Goal: Information Seeking & Learning: Learn about a topic

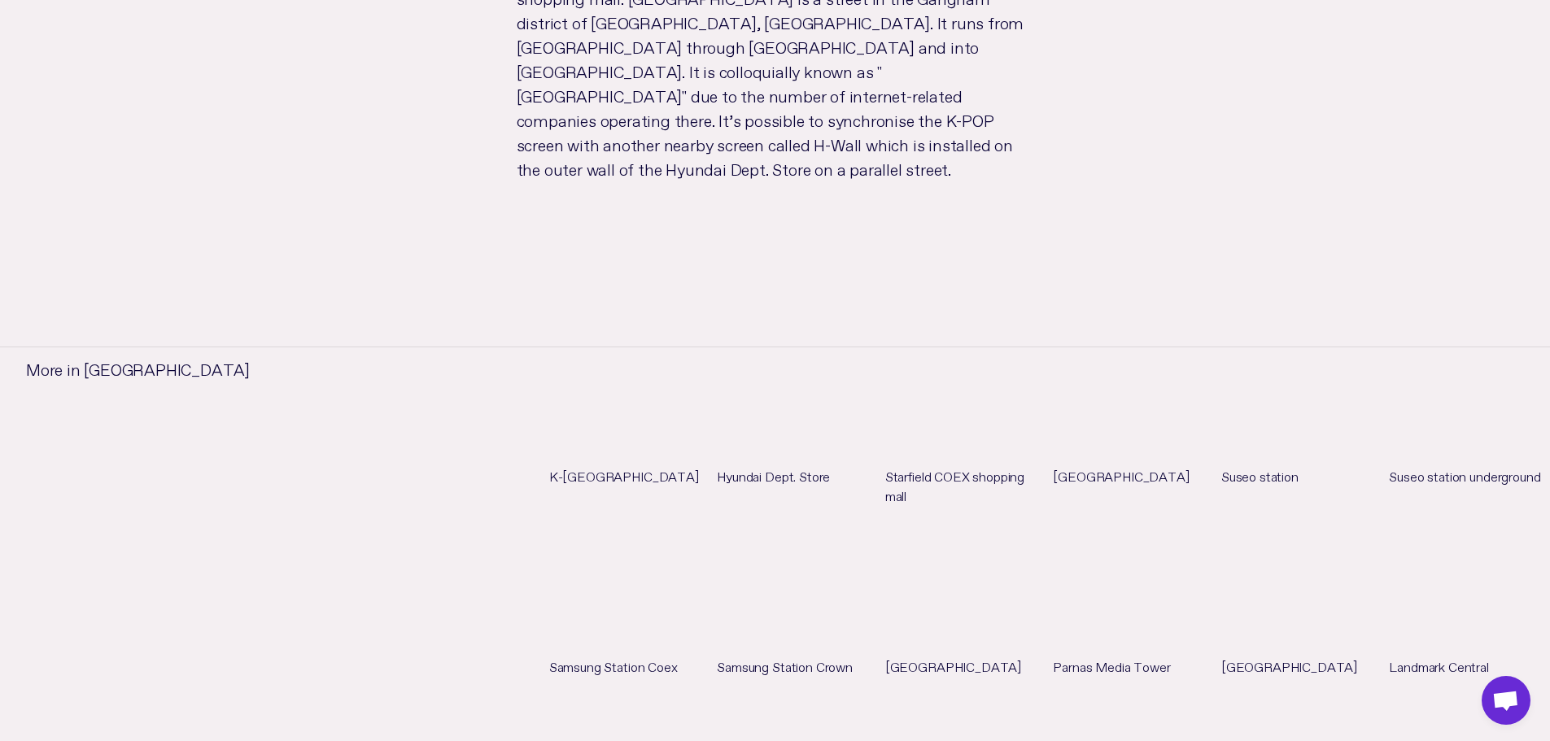
scroll to position [1463, 0]
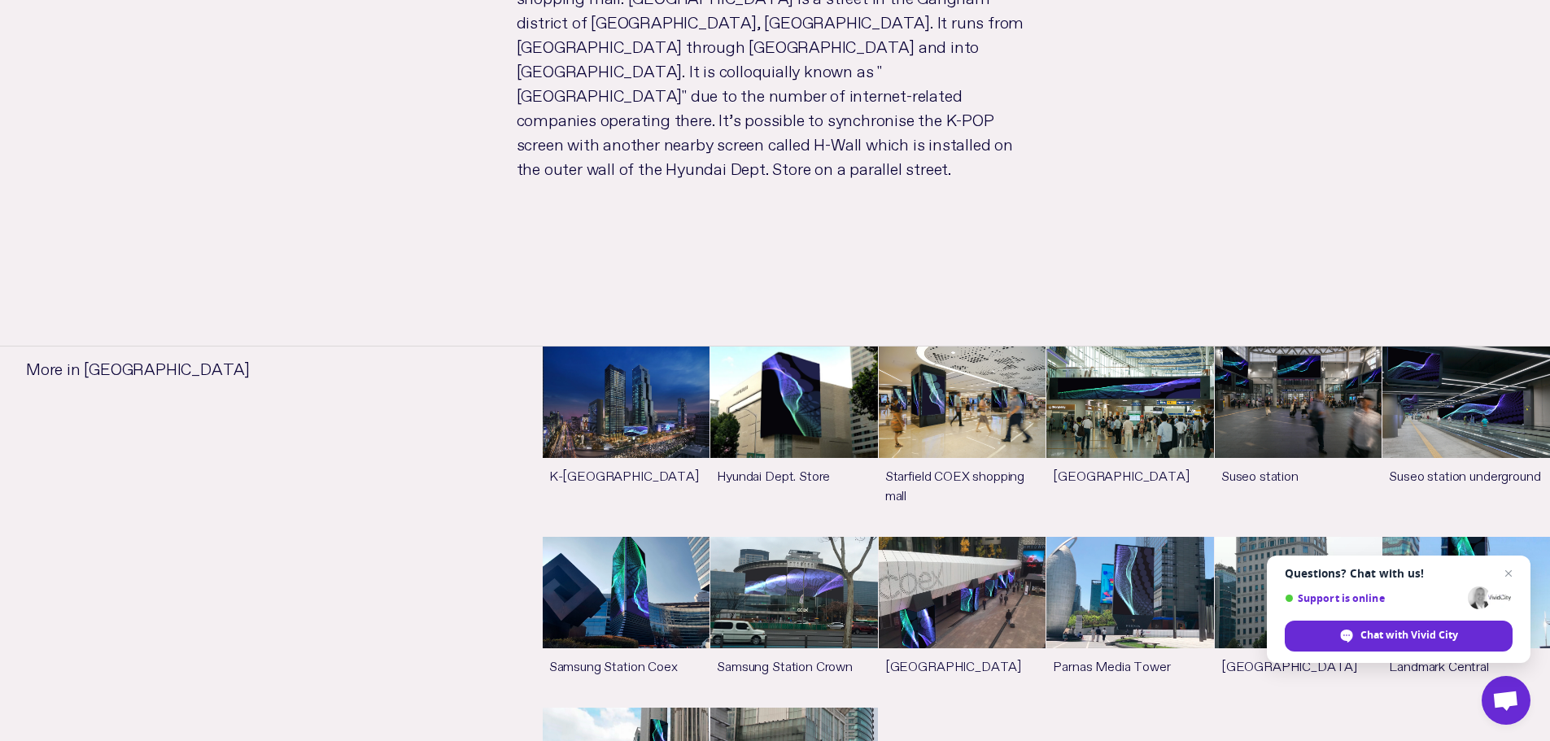
click at [1008, 666] on ul "K-POP Square See more Hyundai Dept. Store See more Starfield COEX shopping mall…" at bounding box center [1046, 612] width 1007 height 533
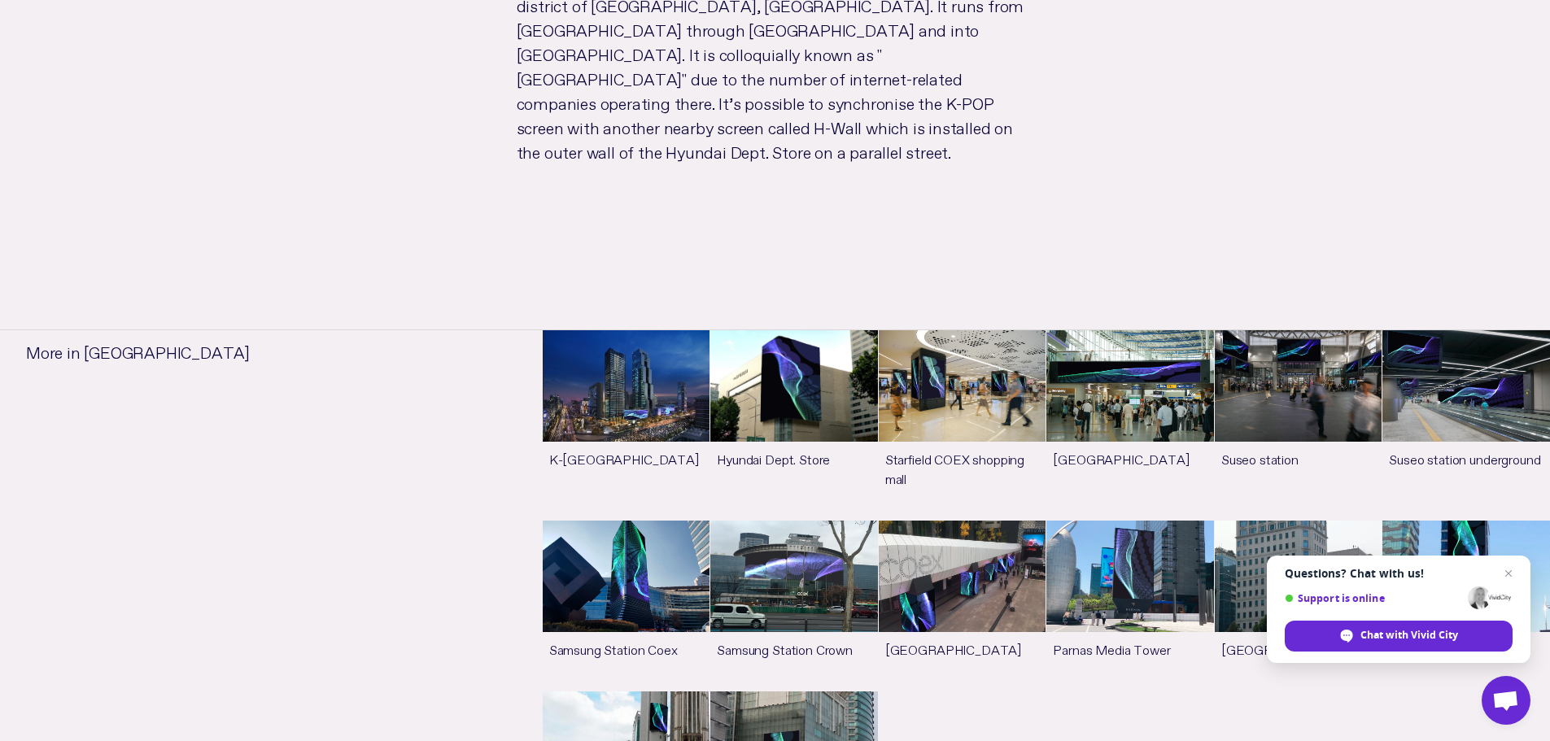
scroll to position [1480, 0]
click at [1146, 623] on ul "K-POP Square See more Hyundai Dept. Store See more Starfield COEX shopping mall…" at bounding box center [1046, 595] width 1007 height 533
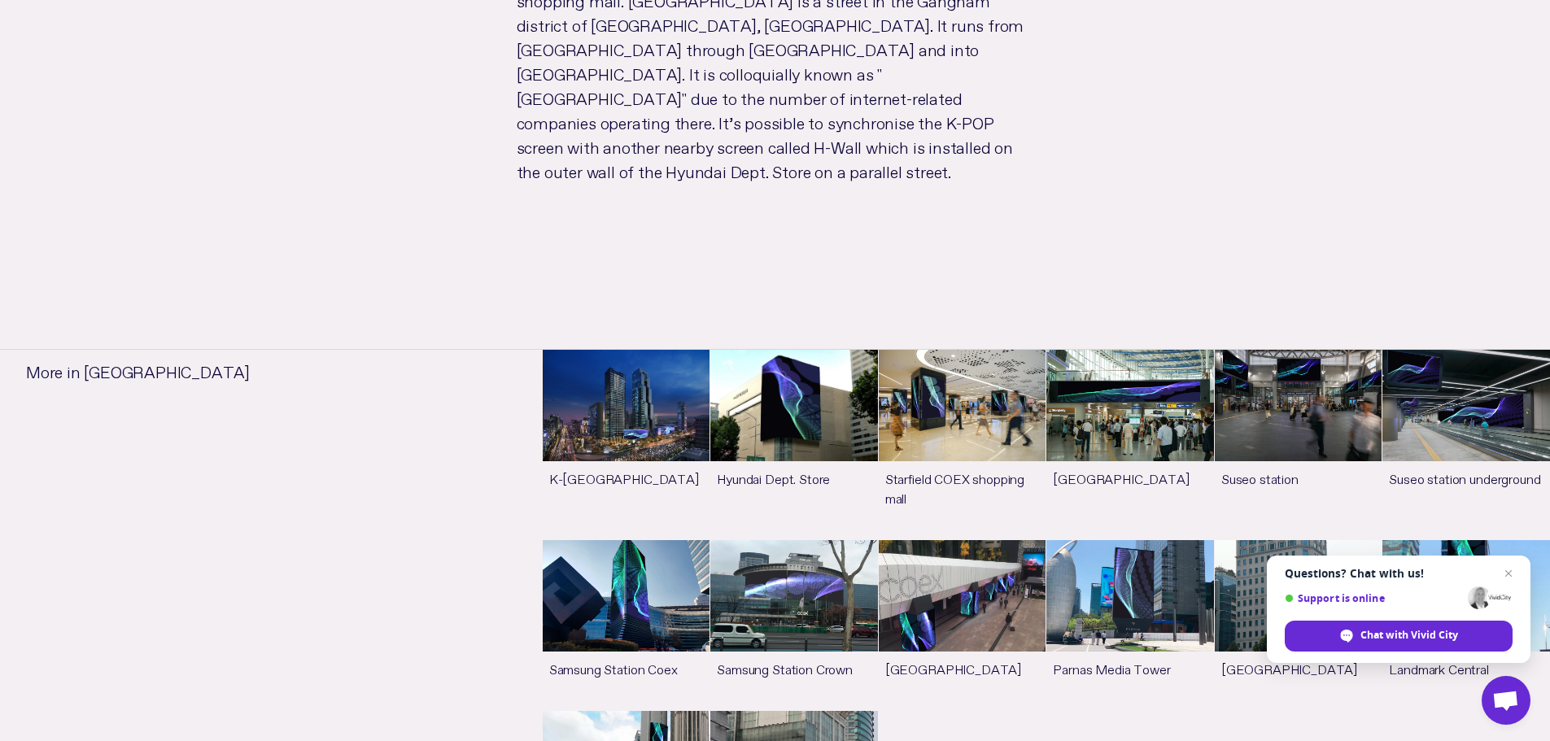
click at [1270, 540] on link "See more" at bounding box center [1298, 625] width 168 height 170
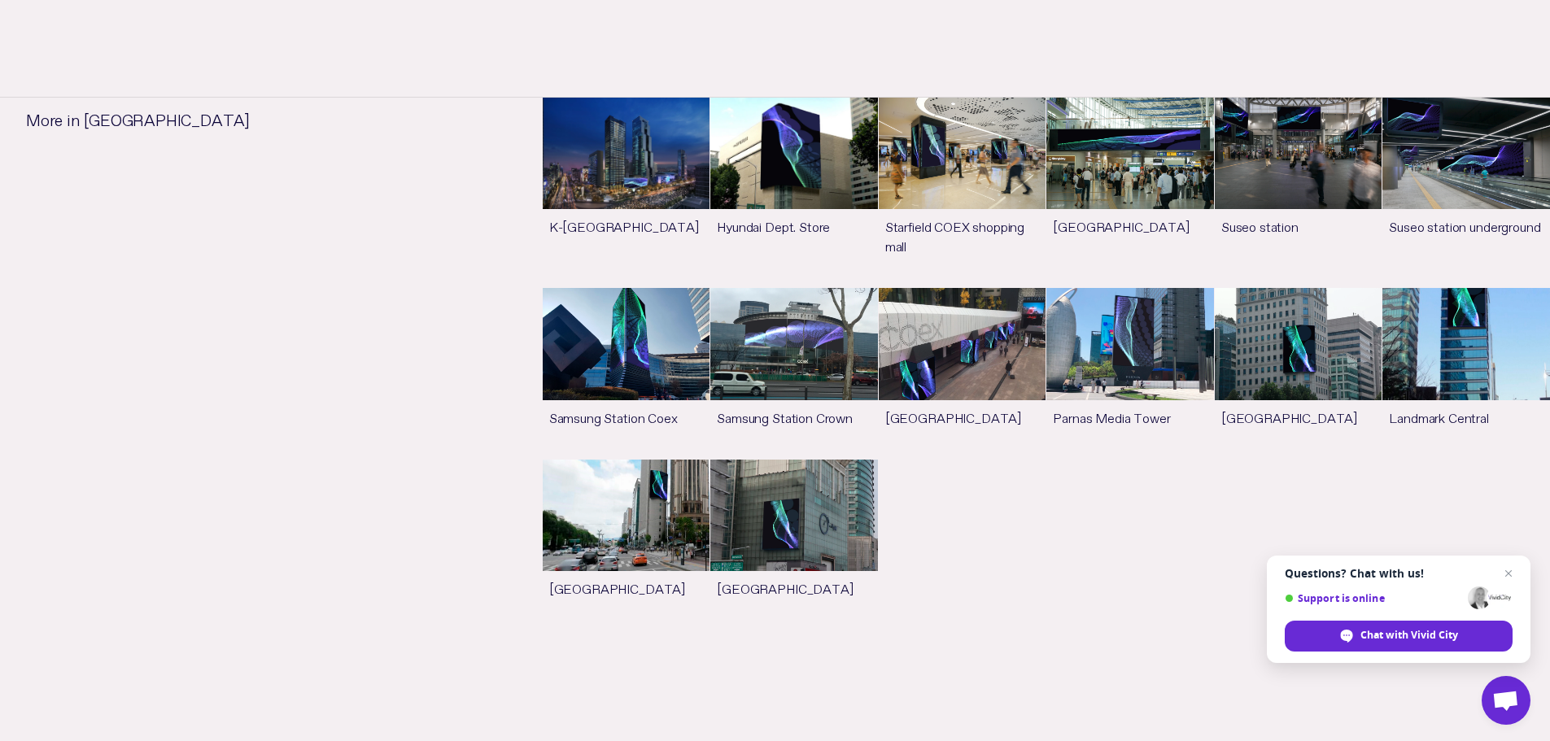
scroll to position [1191, 0]
click at [822, 265] on link "See more" at bounding box center [794, 193] width 168 height 190
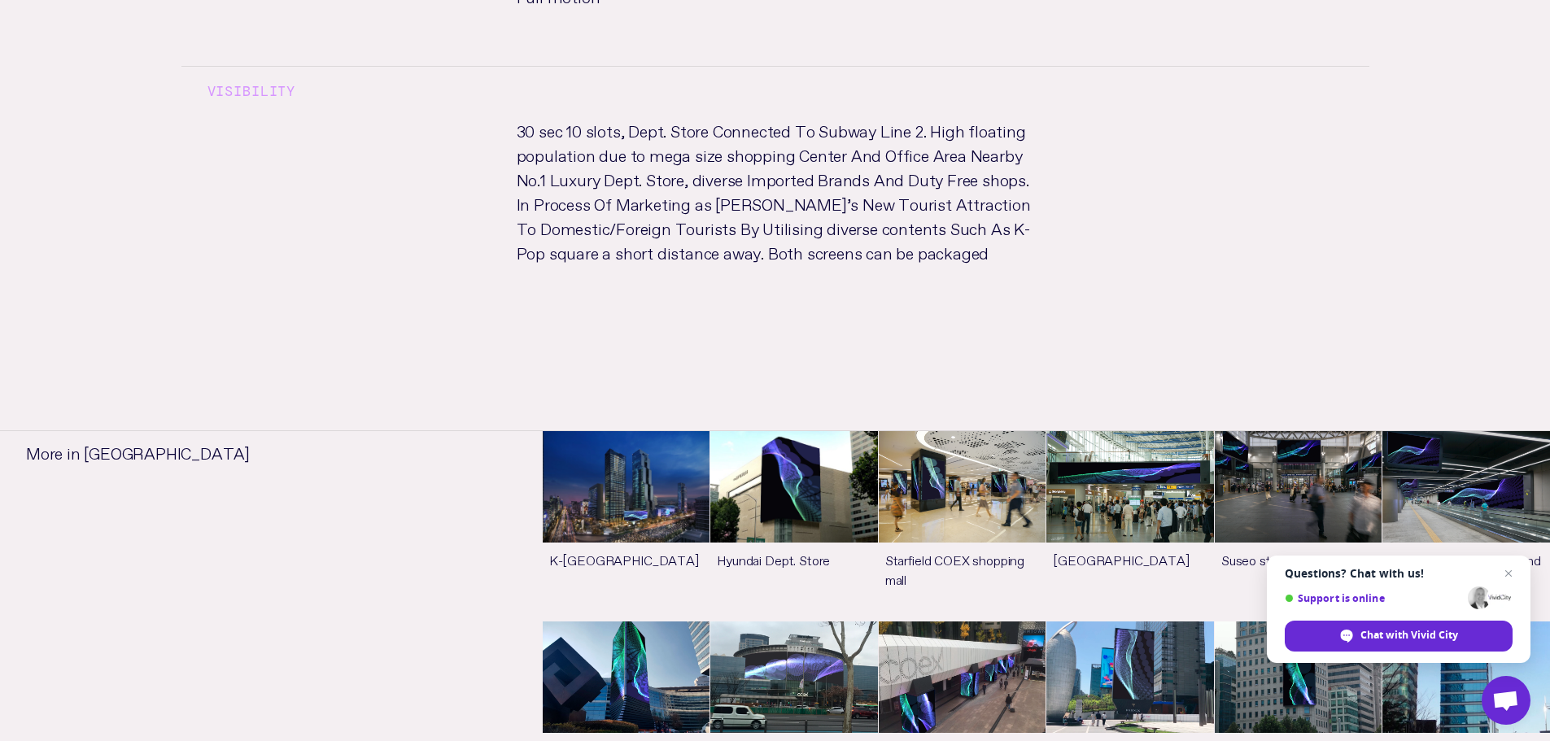
scroll to position [1289, 0]
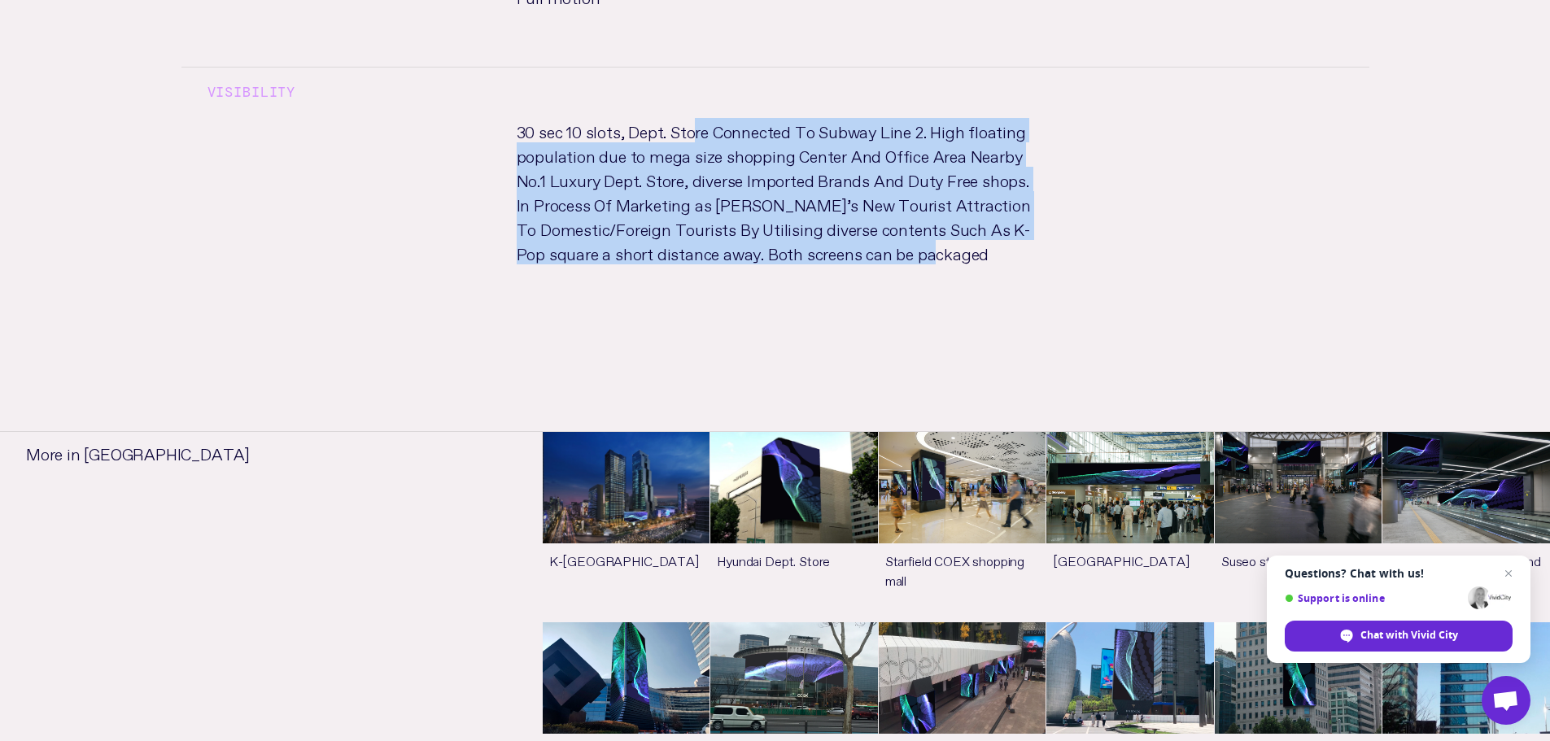
drag, startPoint x: 699, startPoint y: 138, endPoint x: 953, endPoint y: 258, distance: 280.6
click at [953, 258] on p "30 sec 10 slots, Dept. Store Connected To Subway Line 2. High floating populati…" at bounding box center [775, 207] width 569 height 179
click at [842, 225] on p "30 sec 10 slots, Dept. Store Connected To Subway Line 2. High floating populati…" at bounding box center [775, 207] width 569 height 179
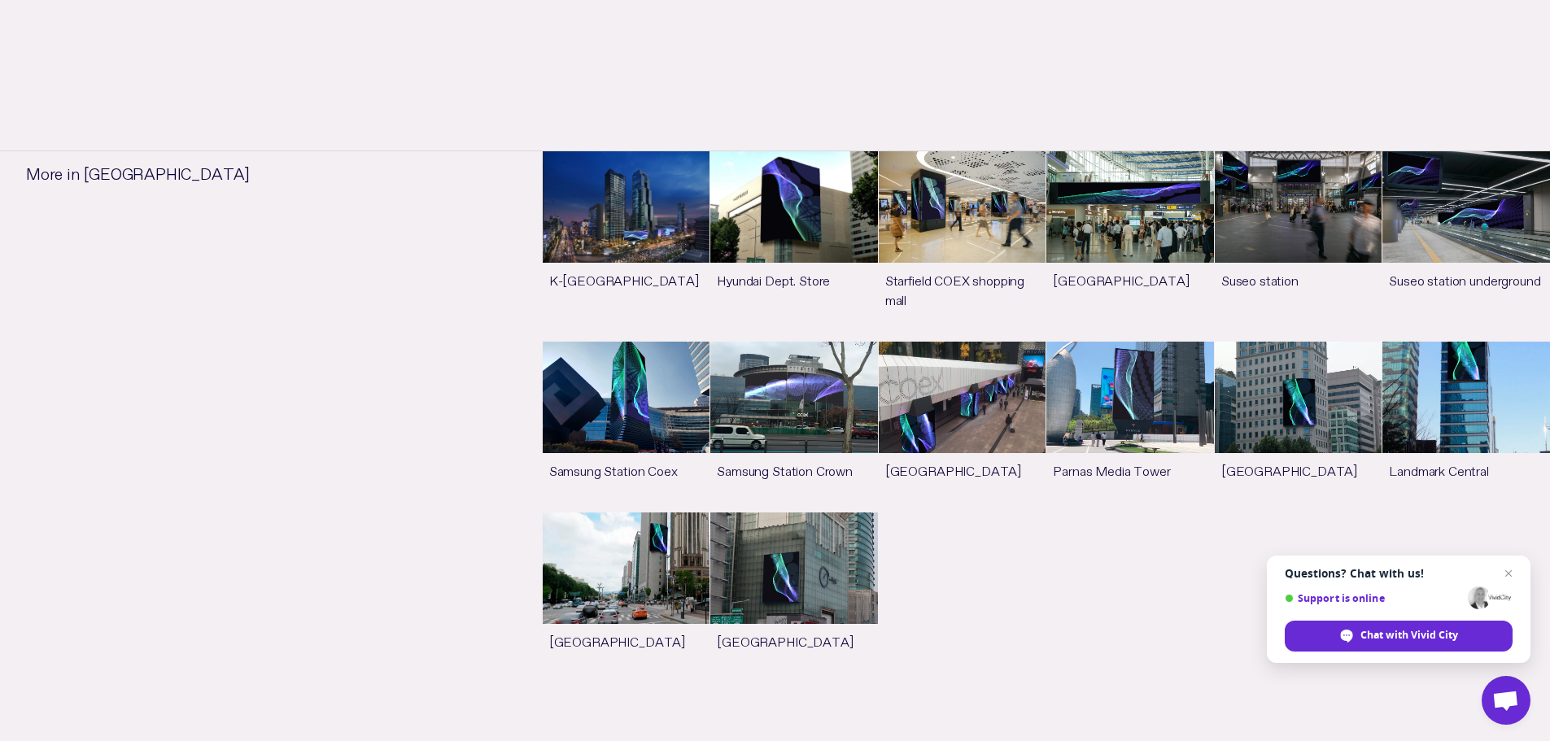
scroll to position [1570, 0]
click at [1319, 416] on link "See more" at bounding box center [1298, 426] width 168 height 170
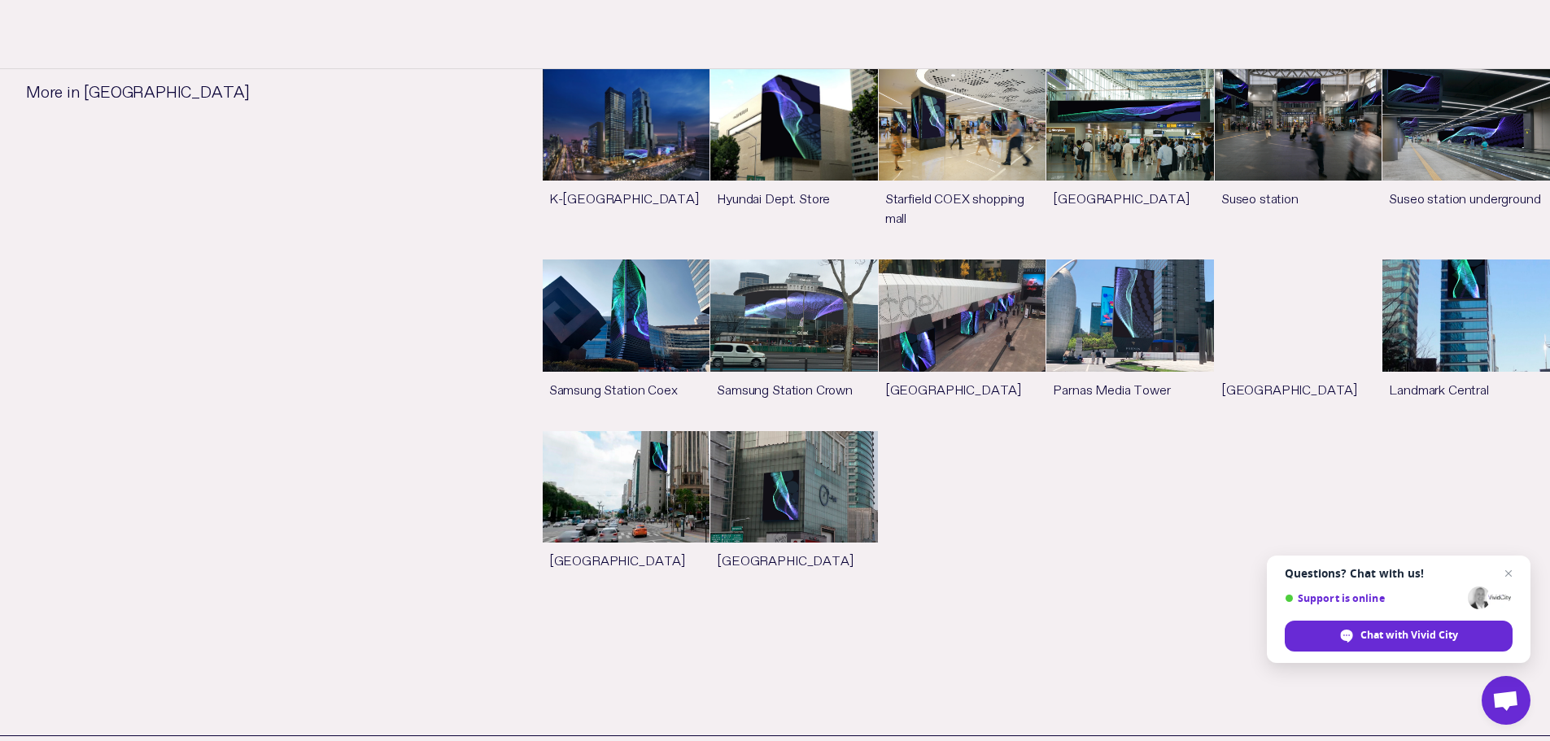
scroll to position [1221, 0]
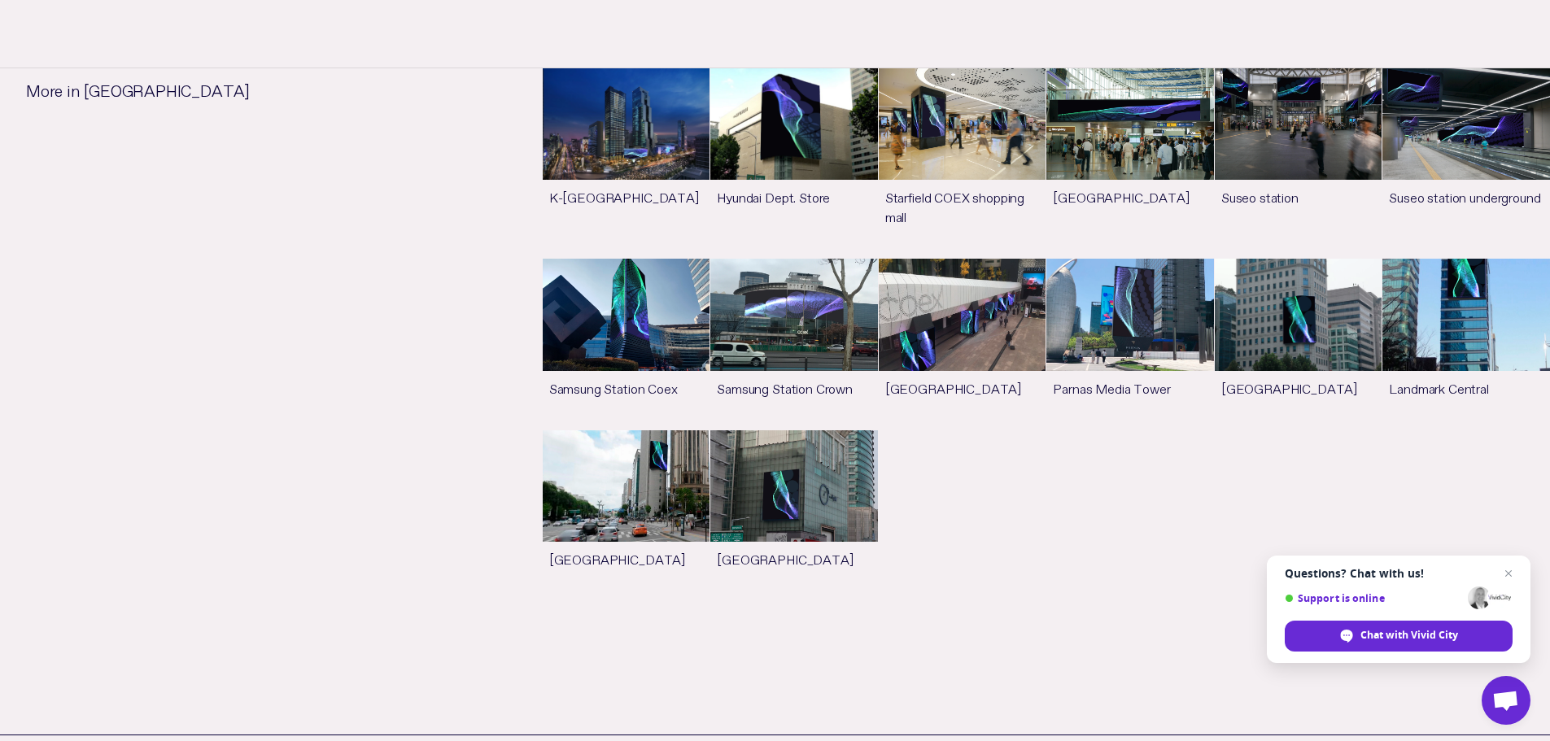
click at [1084, 402] on link "See more" at bounding box center [1130, 344] width 168 height 170
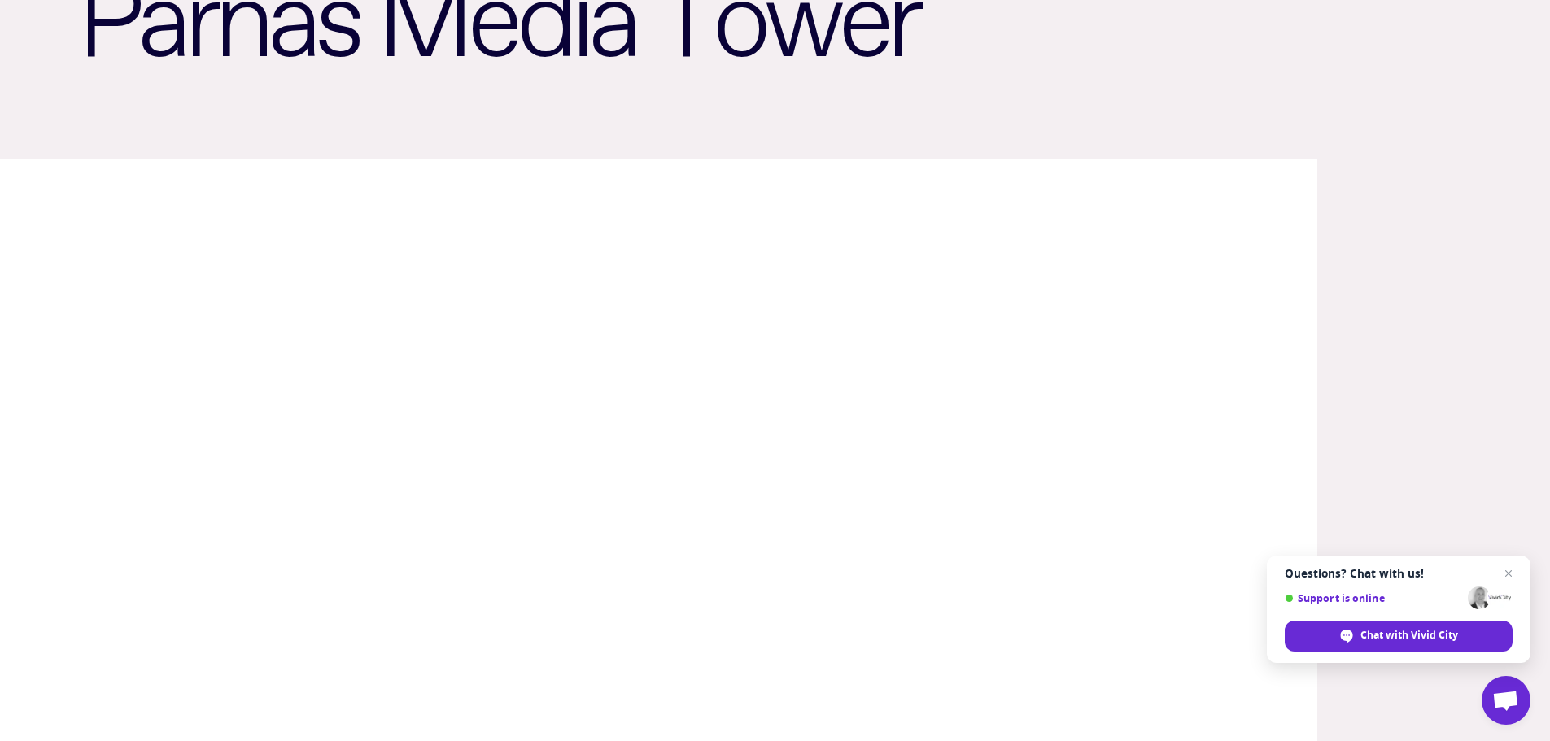
scroll to position [279, 0]
